Goal: Find specific page/section: Find specific page/section

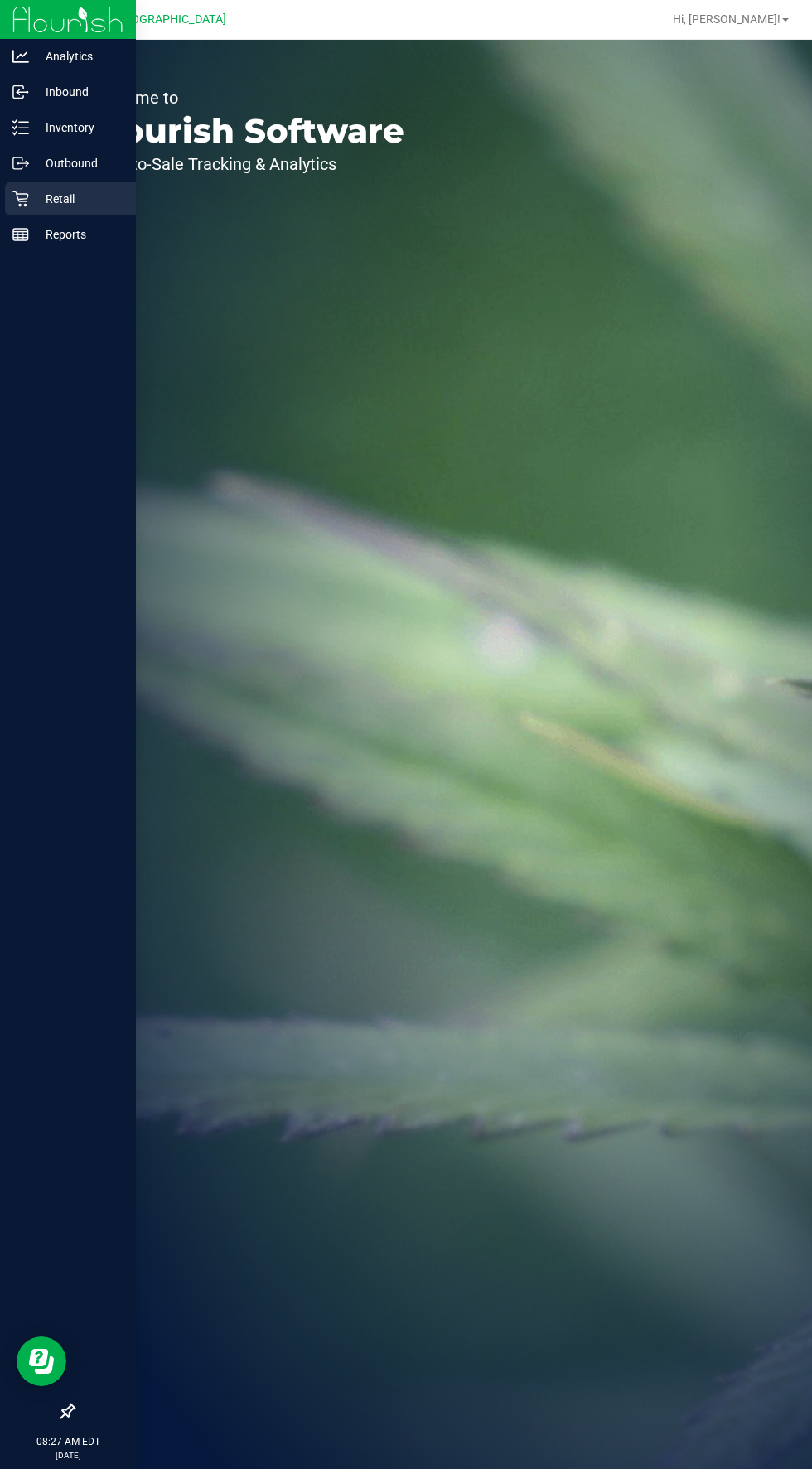
click at [22, 199] on icon at bounding box center [20, 199] width 16 height 16
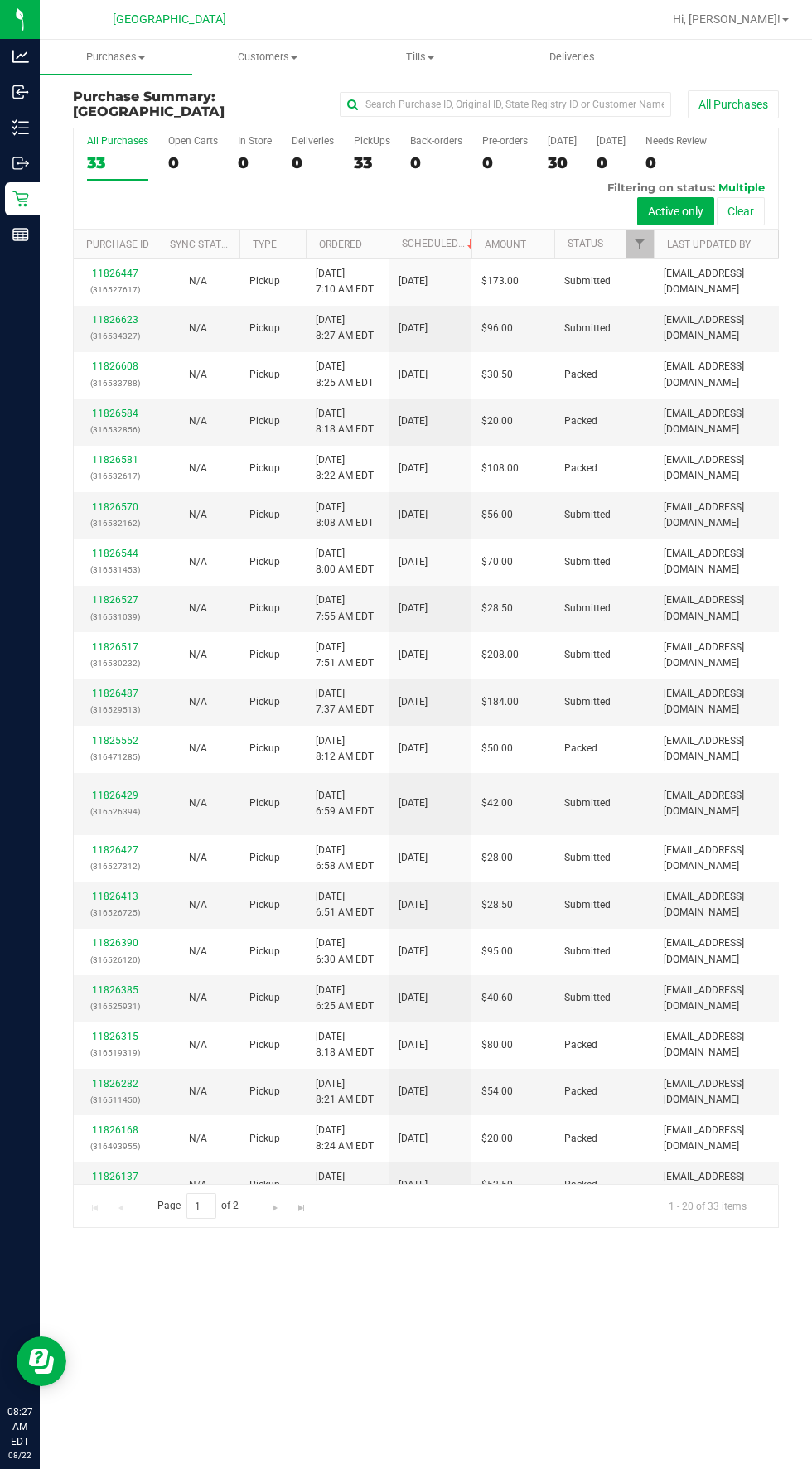
click at [520, 1386] on div "Purchases Summary of purchases Fulfillment All purchases Customers All customer…" at bounding box center [426, 755] width 772 height 1429
click at [111, 60] on span "Purchases" at bounding box center [116, 57] width 153 height 15
click at [79, 119] on span "Fulfillment" at bounding box center [92, 120] width 103 height 14
